Goal: Go to known website: Access a specific website the user already knows

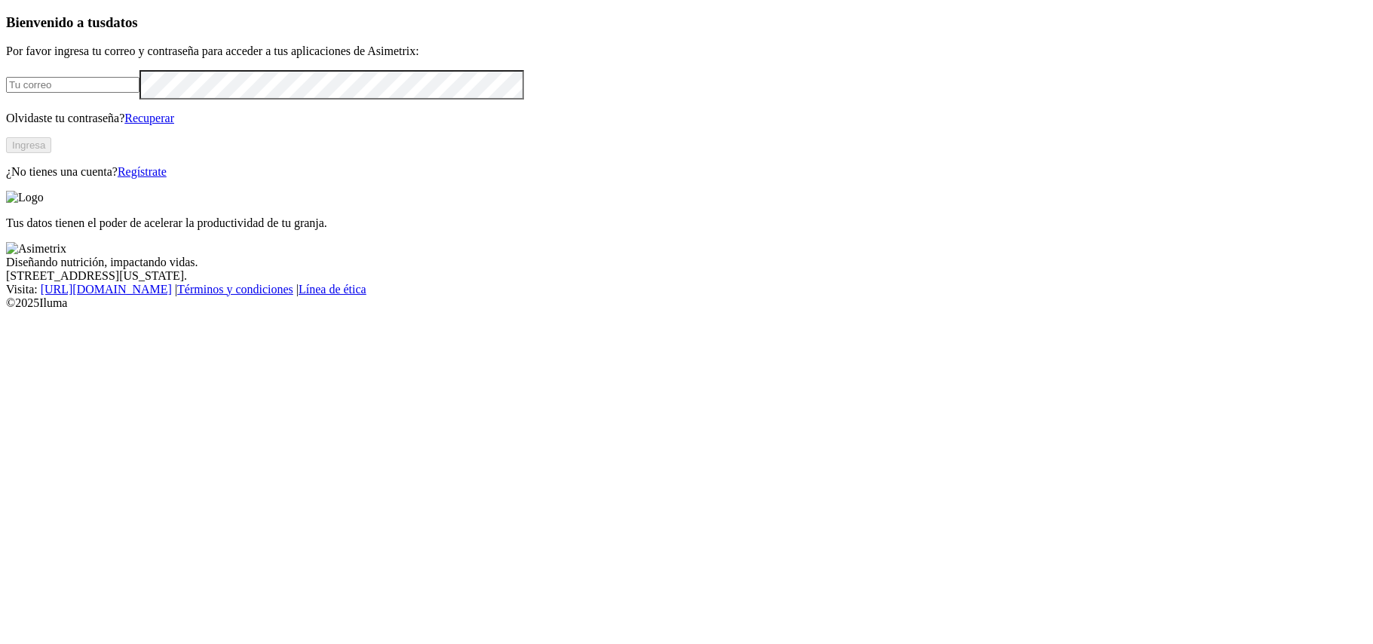
type input "[PERSON_NAME][EMAIL_ADDRESS][DOMAIN_NAME]"
click at [51, 153] on button "Ingresa" at bounding box center [28, 145] width 45 height 16
